Goal: Communication & Community: Answer question/provide support

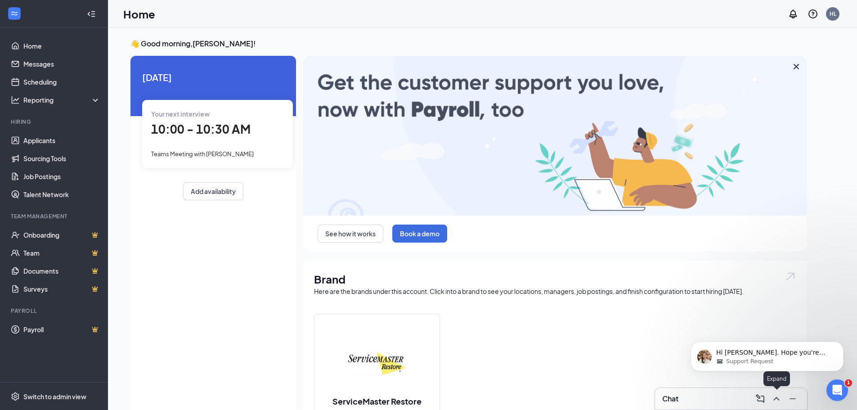
click at [775, 401] on icon "ChevronUp" at bounding box center [776, 398] width 11 height 11
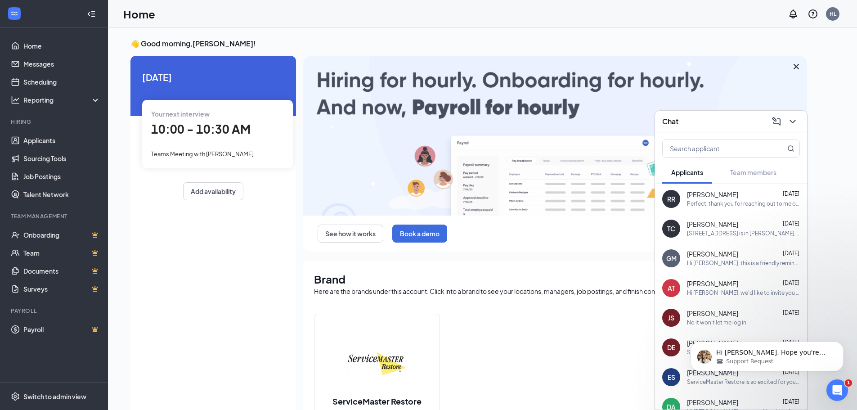
click at [702, 202] on div "Perfect, thank you for reaching out to me on that. Again, I do appreciate the t…" at bounding box center [743, 204] width 113 height 8
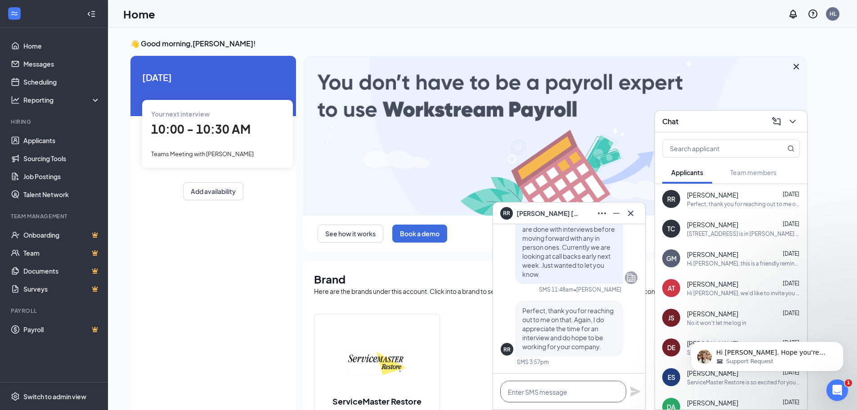
click at [566, 396] on textarea at bounding box center [563, 392] width 126 height 22
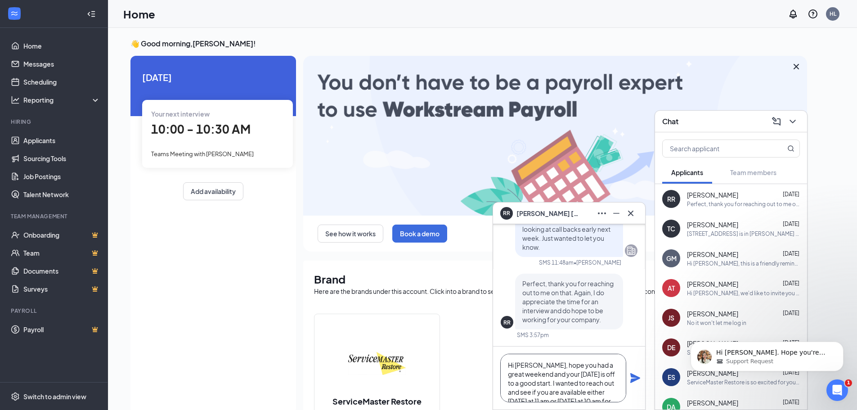
click at [567, 380] on textarea "Hi [PERSON_NAME], hope you had a great weekend and your [DATE] is off to a good…" at bounding box center [563, 378] width 126 height 49
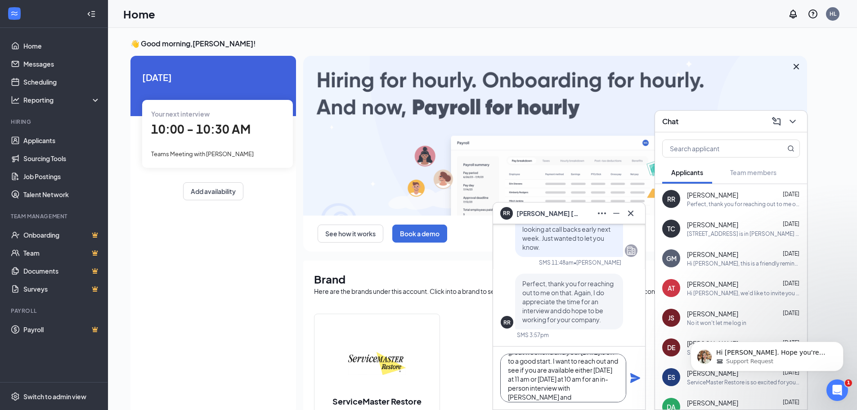
scroll to position [45, 0]
type textarea "Hi [PERSON_NAME], hope you had a great weekend and your [DATE] is off to a good…"
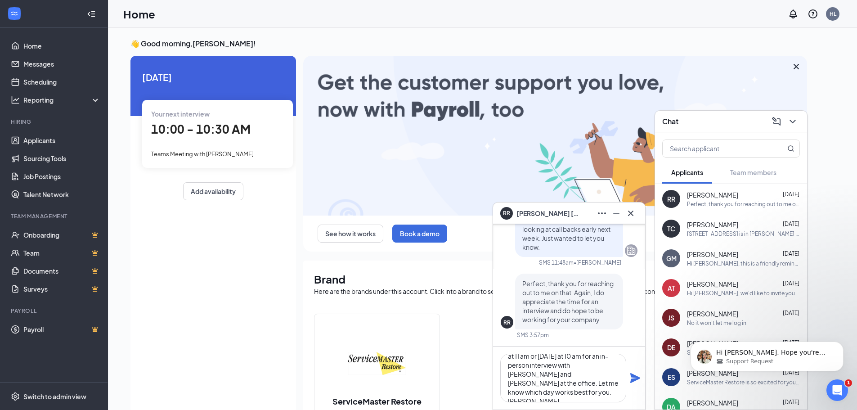
click at [633, 375] on icon "Plane" at bounding box center [635, 378] width 10 height 10
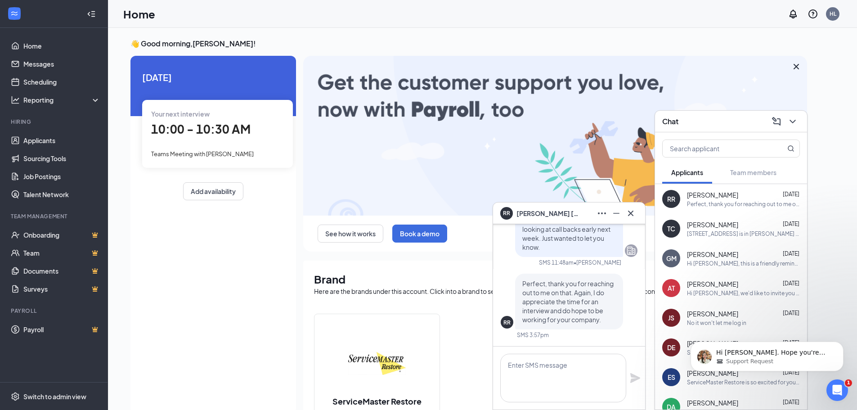
scroll to position [0, 0]
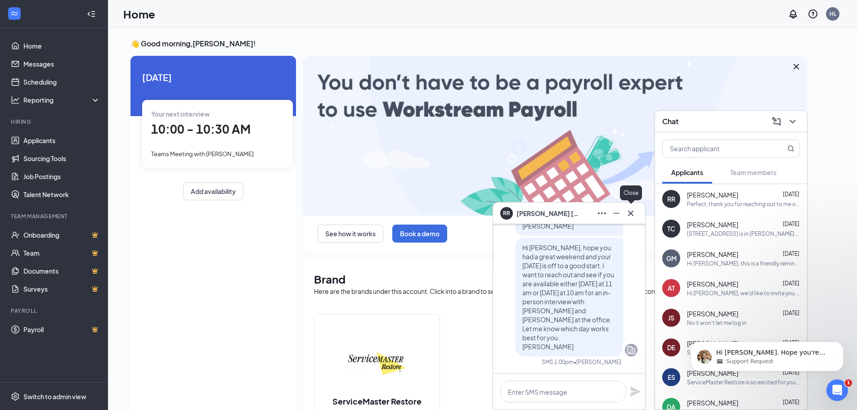
click at [630, 215] on icon "Cross" at bounding box center [630, 213] width 11 height 11
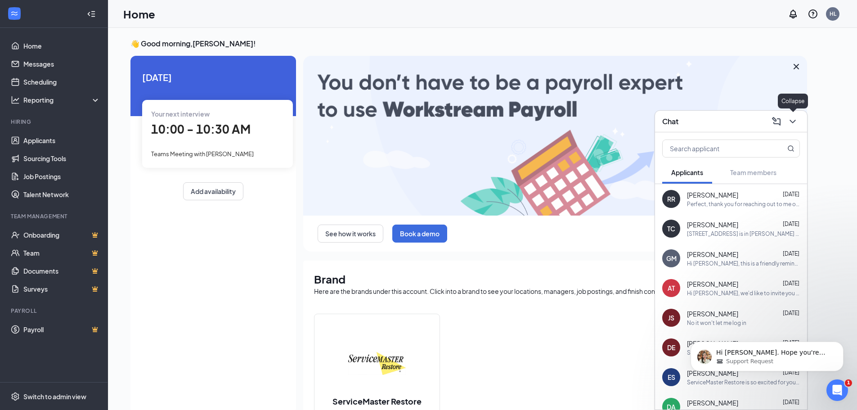
click at [793, 121] on icon "ChevronDown" at bounding box center [792, 122] width 6 height 4
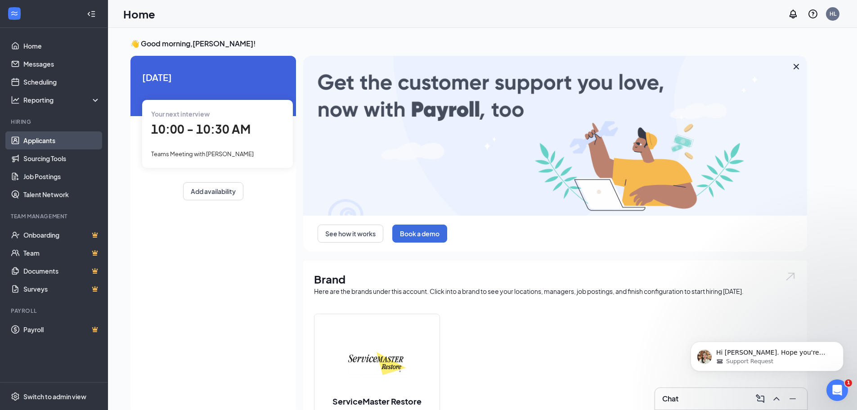
click at [34, 141] on link "Applicants" at bounding box center [61, 140] width 77 height 18
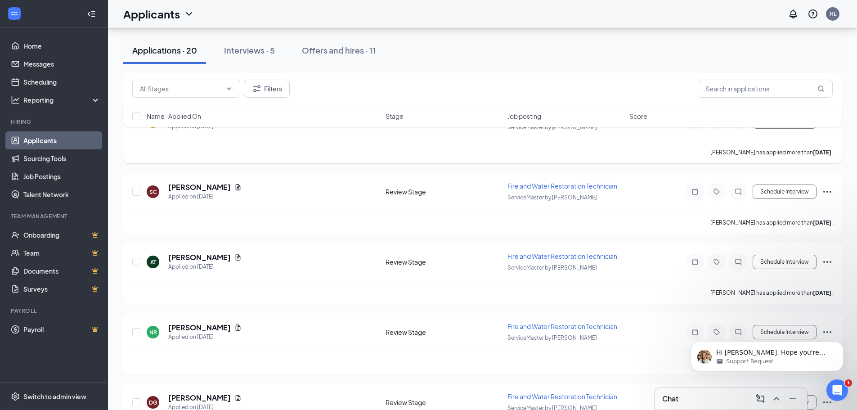
scroll to position [585, 0]
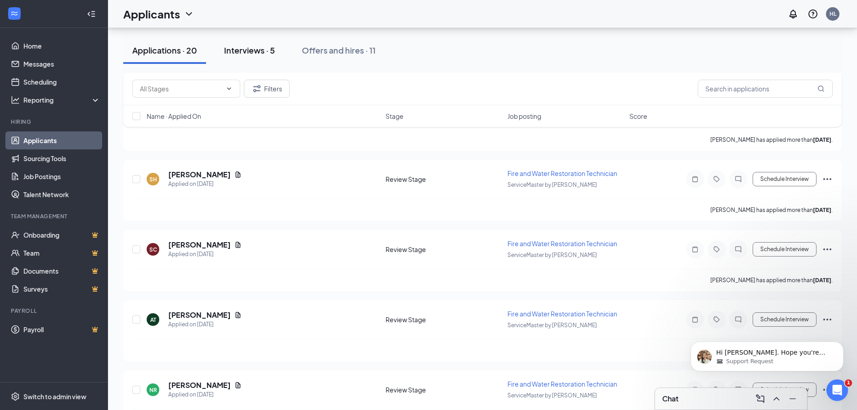
click at [249, 51] on div "Interviews · 5" at bounding box center [249, 50] width 51 height 11
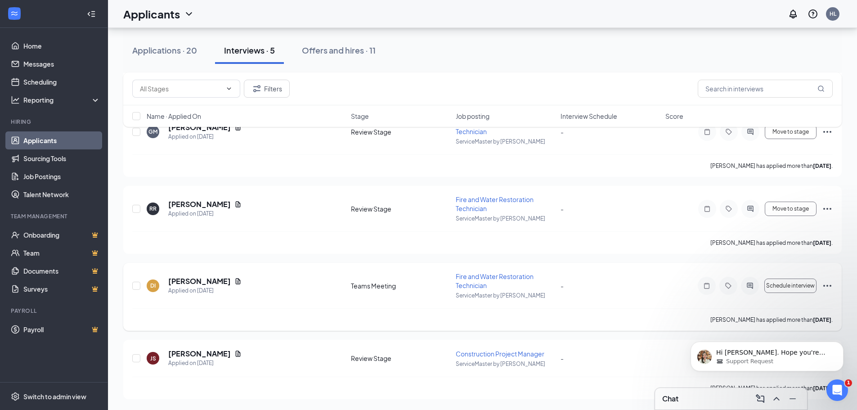
scroll to position [106, 0]
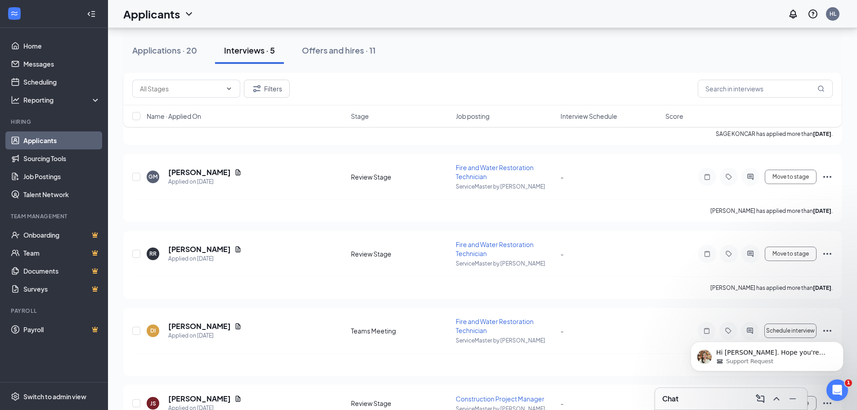
click at [820, 330] on body "Hi [PERSON_NAME]. Hope you're doing great. I'd like to check with you and make …" at bounding box center [767, 354] width 173 height 56
click at [821, 331] on body "Hi [PERSON_NAME]. Hope you're doing great. I'd like to check with you and make …" at bounding box center [767, 354] width 173 height 56
click at [598, 320] on div "DI [PERSON_NAME] Applied on [DATE] Teams Meeting Fire and Water Restoration Tec…" at bounding box center [482, 335] width 700 height 36
click at [605, 351] on div "DI [PERSON_NAME] Applied on [DATE] Teams Meeting Fire and Water Restoration Tec…" at bounding box center [482, 335] width 700 height 36
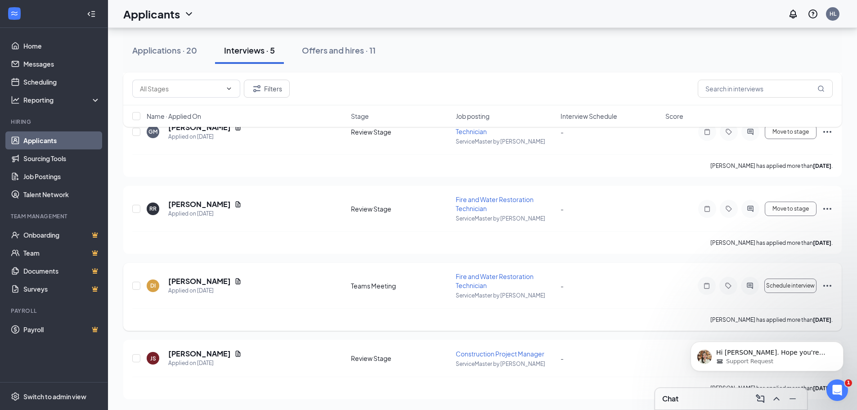
click at [832, 287] on icon "Ellipses" at bounding box center [827, 285] width 11 height 11
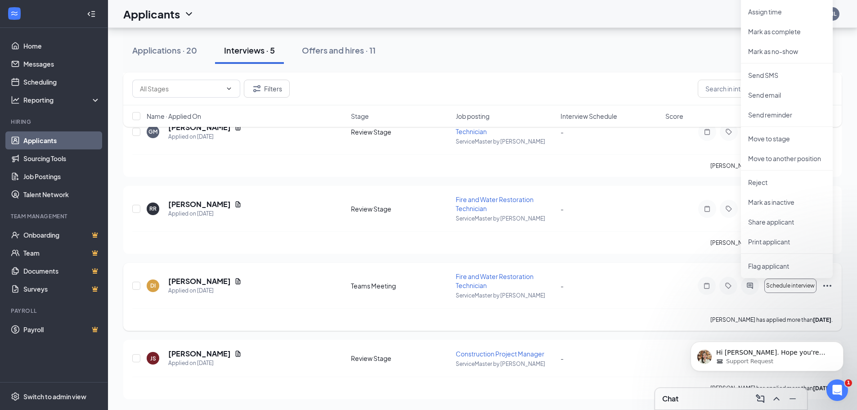
click at [831, 286] on icon "Ellipses" at bounding box center [827, 285] width 11 height 11
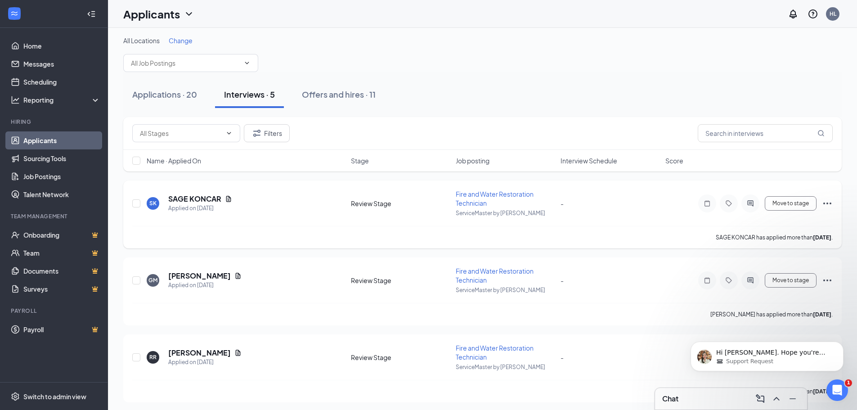
scroll to position [0, 0]
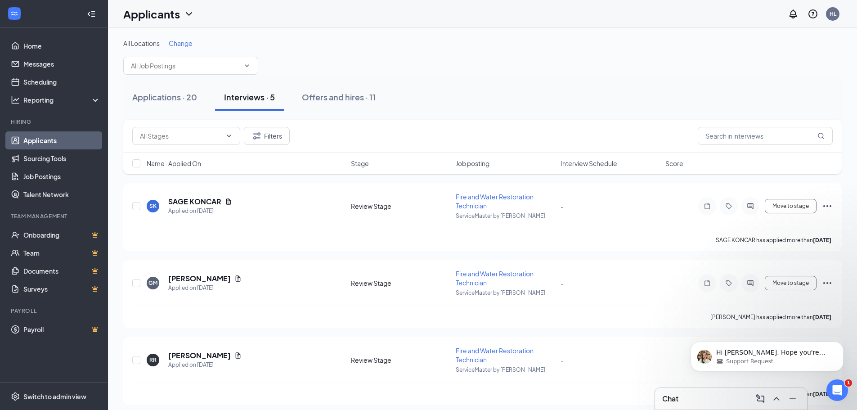
click at [354, 72] on div "All Locations Change" at bounding box center [482, 57] width 718 height 36
click at [443, 61] on div "All Locations Change" at bounding box center [482, 57] width 718 height 36
click at [403, 47] on div "All Locations Change" at bounding box center [482, 43] width 718 height 9
click at [777, 397] on icon "ChevronUp" at bounding box center [776, 399] width 6 height 4
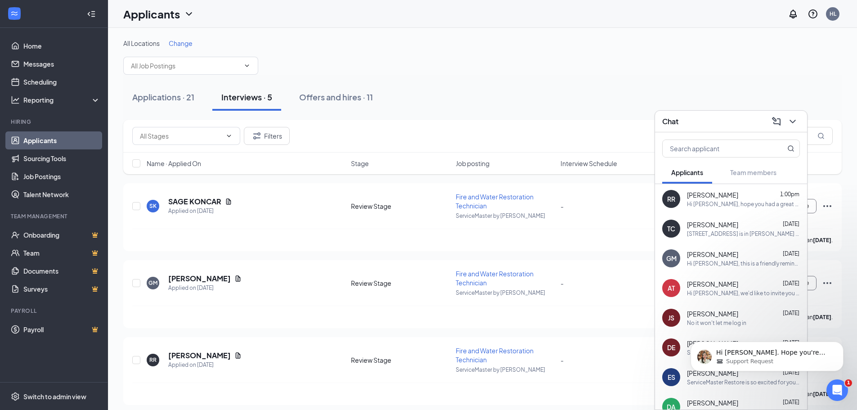
click at [537, 63] on div "All Locations Change" at bounding box center [482, 57] width 718 height 36
click at [542, 56] on div "All Locations Change" at bounding box center [482, 57] width 718 height 36
click at [790, 119] on icon "ChevronDown" at bounding box center [792, 121] width 11 height 11
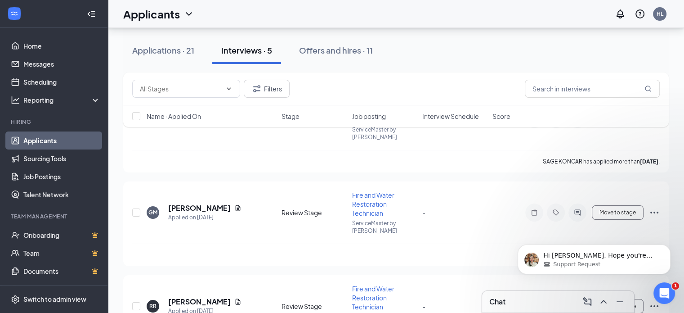
scroll to position [79, 0]
